Goal: Task Accomplishment & Management: Manage account settings

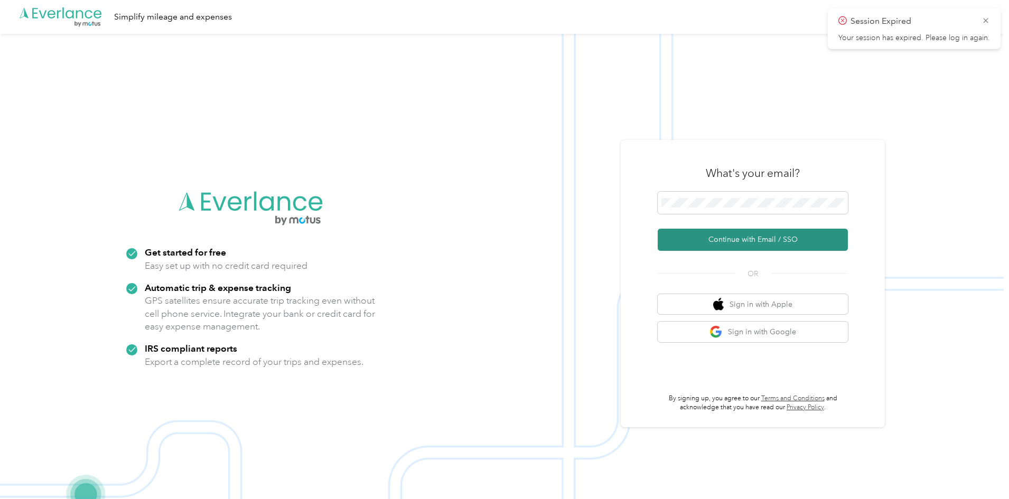
click at [710, 242] on button "Continue with Email / SSO" at bounding box center [753, 240] width 190 height 22
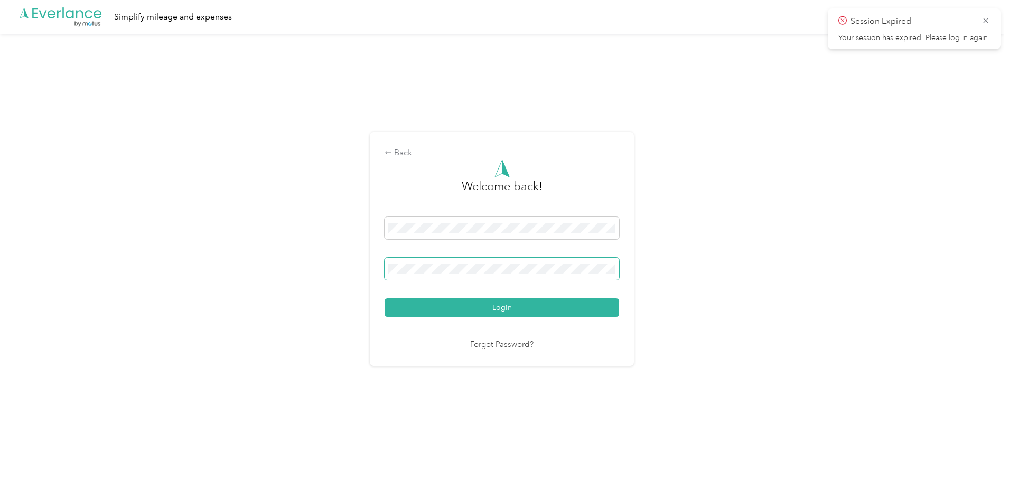
click at [419, 274] on span at bounding box center [502, 269] width 235 height 22
click at [445, 304] on button "Login" at bounding box center [502, 307] width 235 height 18
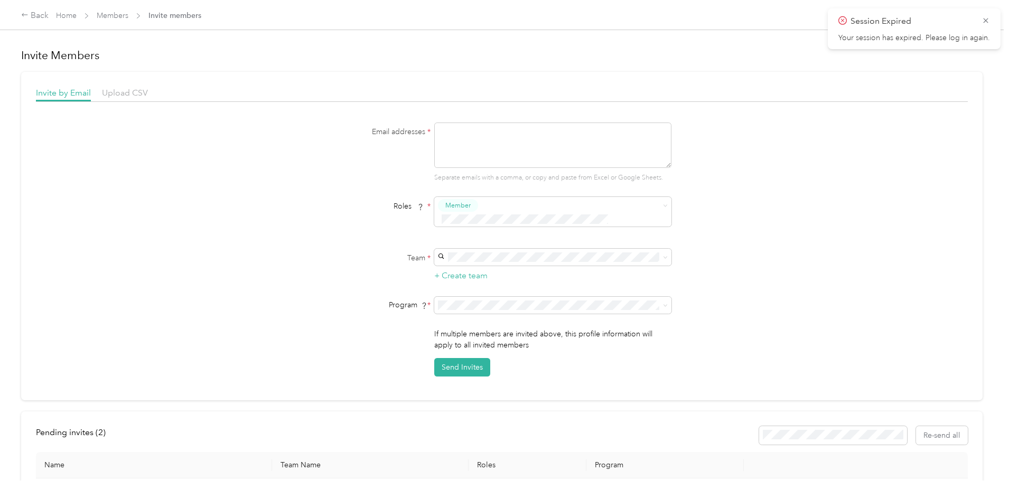
click at [990, 19] on div "Session Expired Your session has expired. Please log in again." at bounding box center [914, 28] width 173 height 41
click at [987, 20] on icon at bounding box center [985, 21] width 8 height 10
click at [77, 13] on link "Home" at bounding box center [66, 15] width 21 height 9
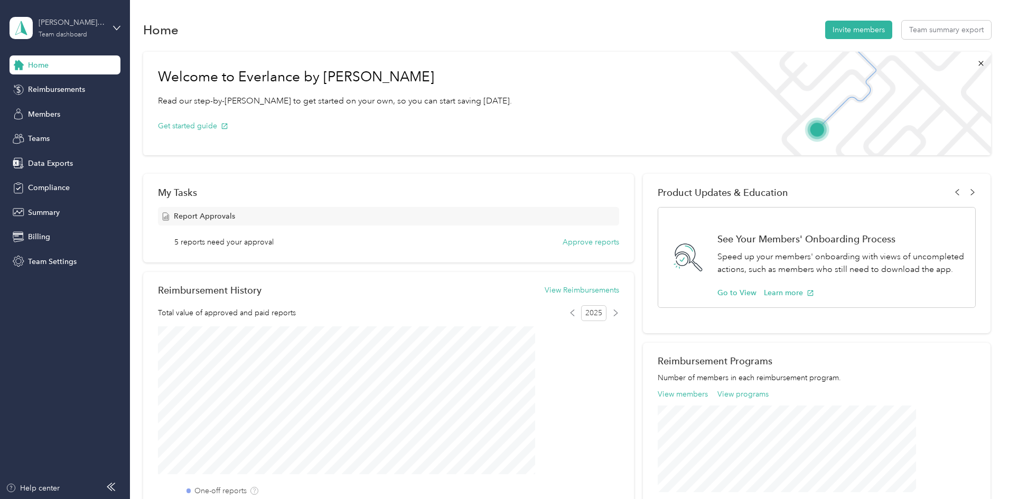
click at [78, 29] on div "[PERSON_NAME] & [PERSON_NAME], PLLC Team dashboard" at bounding box center [72, 27] width 66 height 21
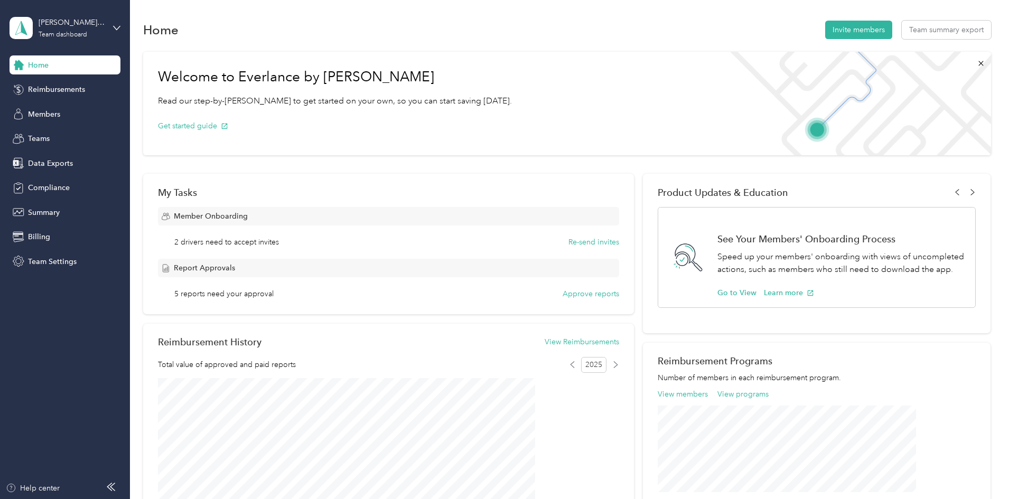
click at [65, 84] on div "Team dashboard" at bounding box center [48, 86] width 58 height 11
click at [60, 260] on span "Team Settings" at bounding box center [52, 261] width 49 height 11
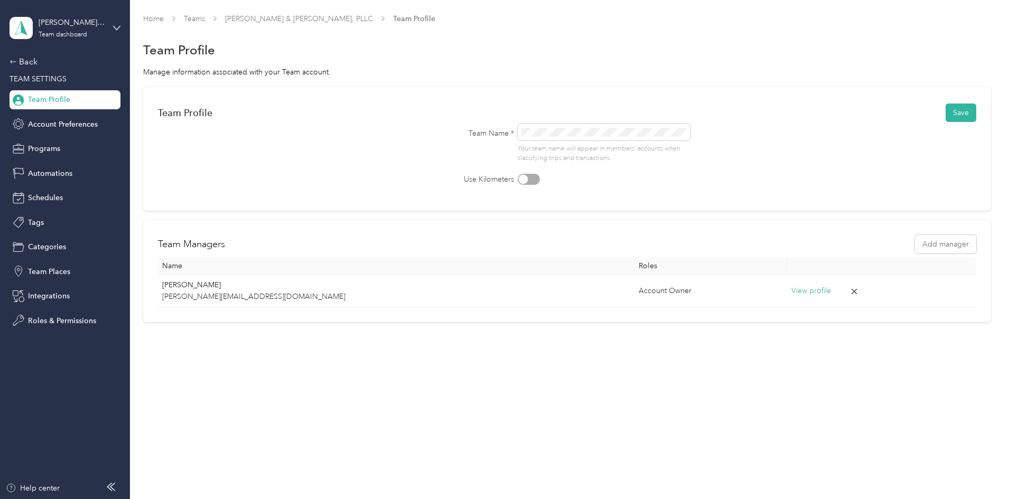
click at [946, 114] on button "Save" at bounding box center [961, 113] width 31 height 18
